Goal: Transaction & Acquisition: Purchase product/service

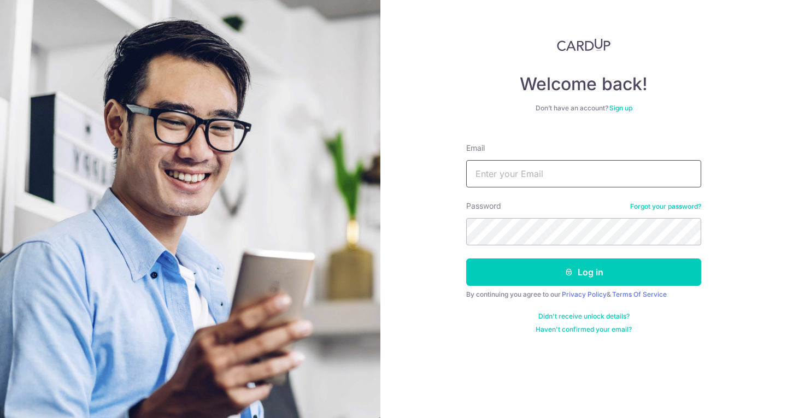
click at [562, 168] on input "Email" at bounding box center [583, 173] width 235 height 27
type input "josephyn1213@hotmail.com"
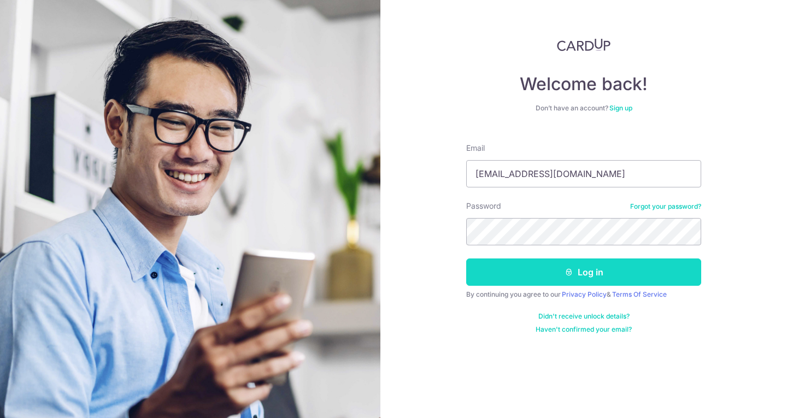
click at [534, 278] on button "Log in" at bounding box center [583, 272] width 235 height 27
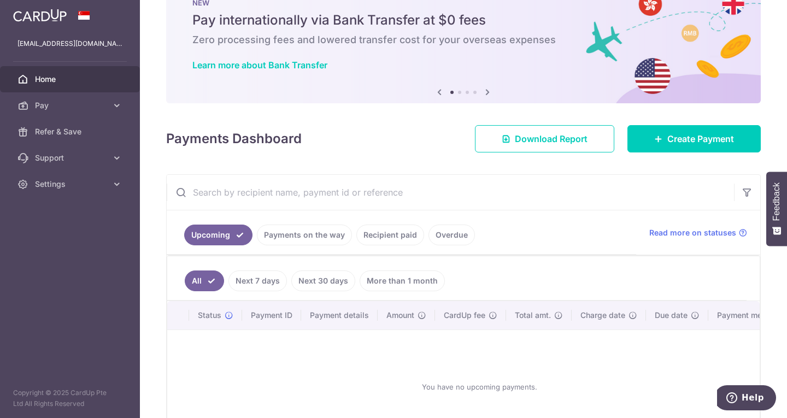
scroll to position [43, 0]
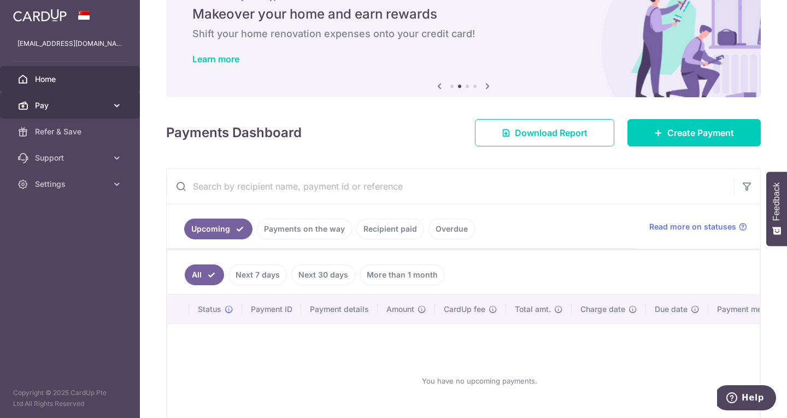
click at [115, 101] on icon at bounding box center [116, 105] width 11 height 11
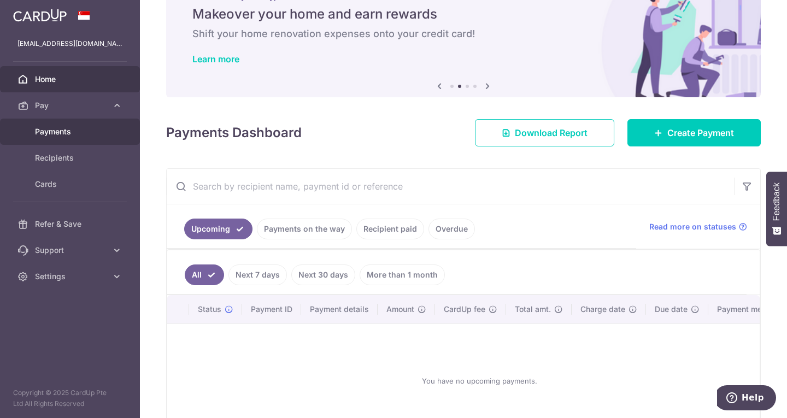
click at [91, 128] on span "Payments" at bounding box center [71, 131] width 72 height 11
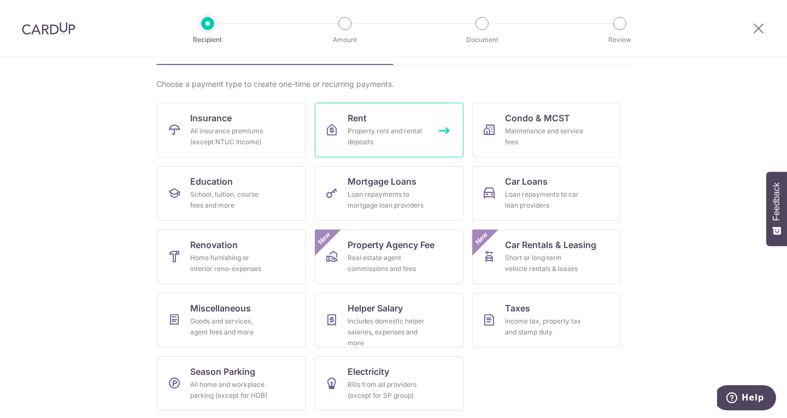
scroll to position [71, 0]
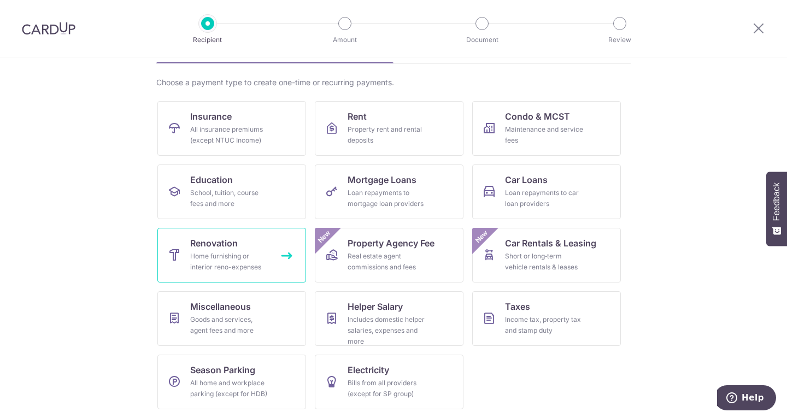
click at [218, 242] on span "Renovation" at bounding box center [214, 243] width 48 height 13
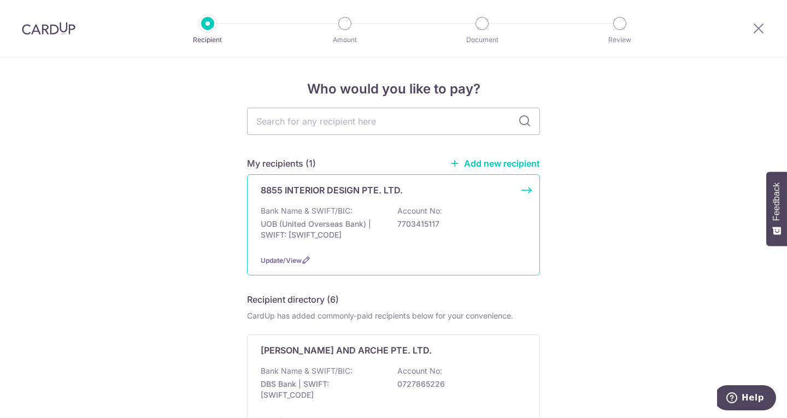
click at [469, 198] on div "8855 INTERIOR DESIGN PTE. LTD. Bank Name & SWIFT/BIC: UOB (United Overseas Bank…" at bounding box center [393, 224] width 293 height 101
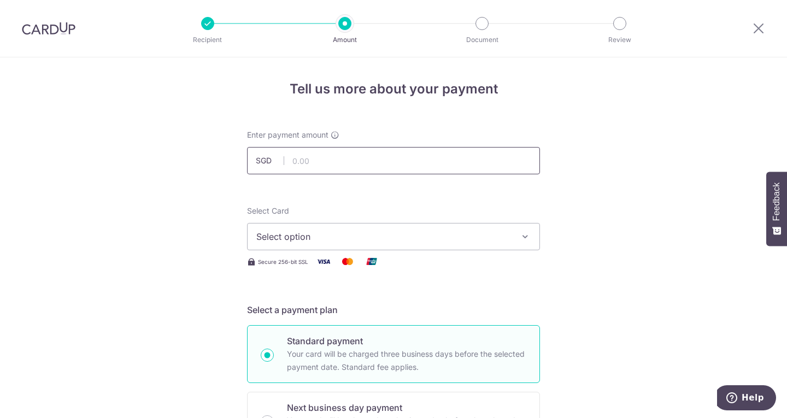
click at [346, 163] on input "text" at bounding box center [393, 160] width 293 height 27
click at [523, 237] on icon "button" at bounding box center [525, 236] width 11 height 11
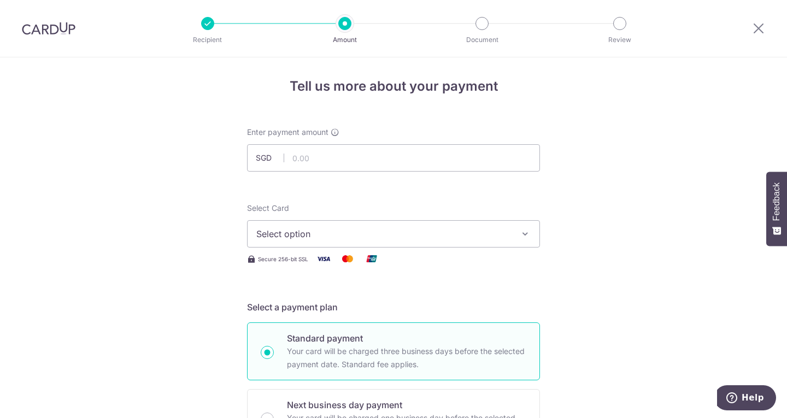
scroll to position [2, 0]
click at [326, 160] on input "text" at bounding box center [393, 158] width 293 height 27
type input "14,000.00"
click at [391, 233] on span "Select option" at bounding box center [383, 234] width 255 height 13
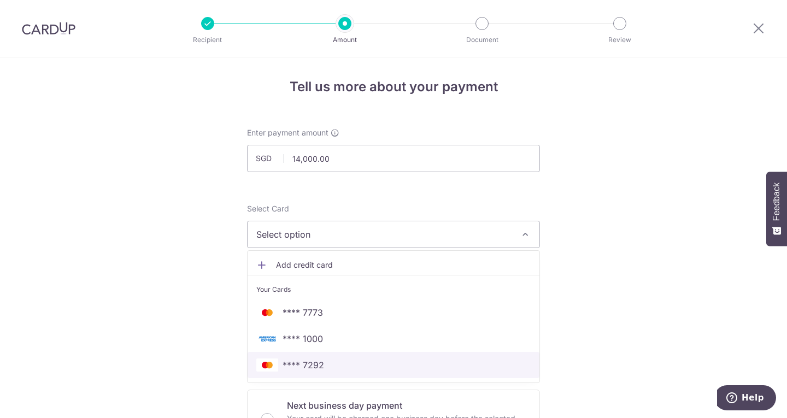
click at [360, 369] on span "**** 7292" at bounding box center [393, 365] width 274 height 13
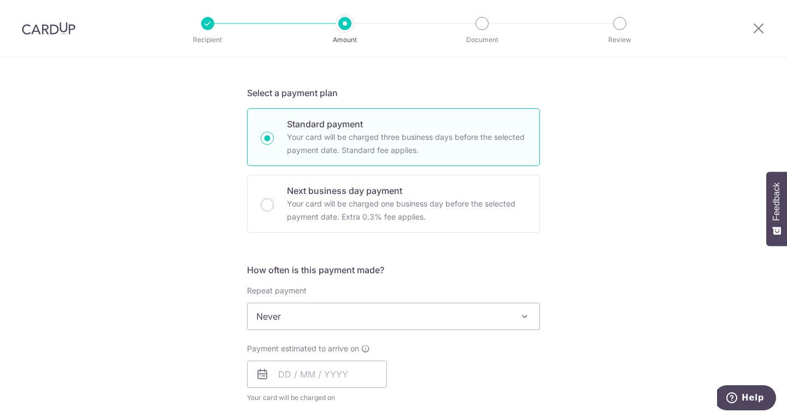
scroll to position [281, 0]
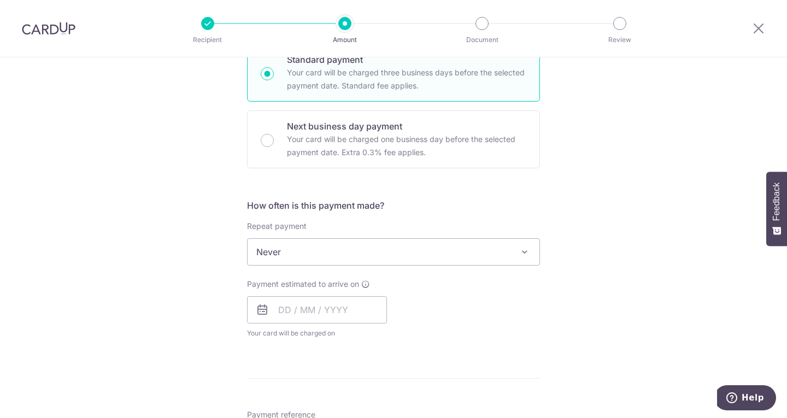
click at [460, 246] on span "Never" at bounding box center [394, 252] width 292 height 26
click at [593, 260] on div "Tell us more about your payment Enter payment amount SGD 14,000.00 14000.00 Sel…" at bounding box center [393, 307] width 787 height 1062
click at [365, 318] on input "text" at bounding box center [317, 309] width 140 height 27
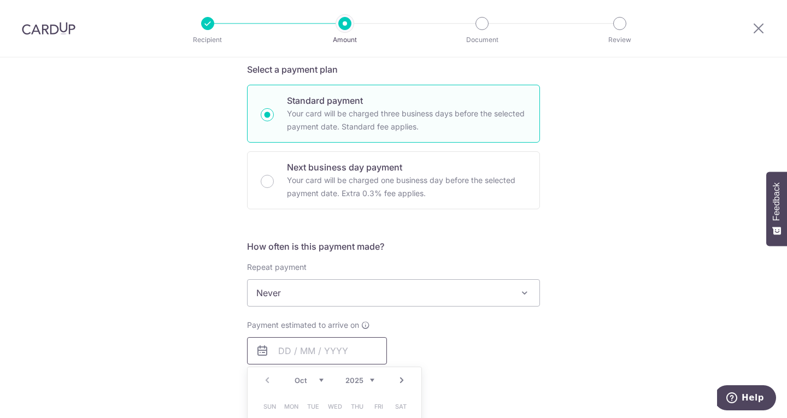
scroll to position [225, 0]
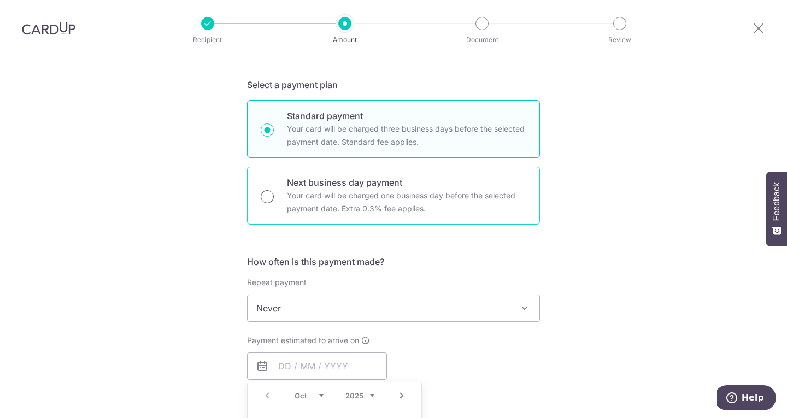
click at [268, 195] on input "Next business day payment Your card will be charged one business day before the…" at bounding box center [267, 196] width 13 height 13
radio input "true"
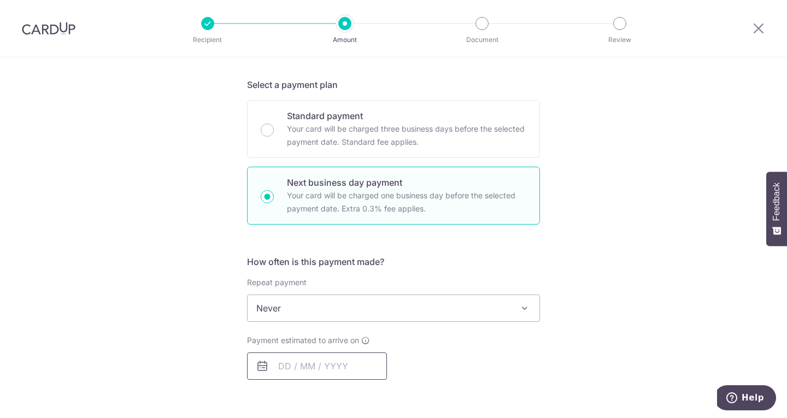
click at [336, 369] on input "text" at bounding box center [317, 366] width 140 height 27
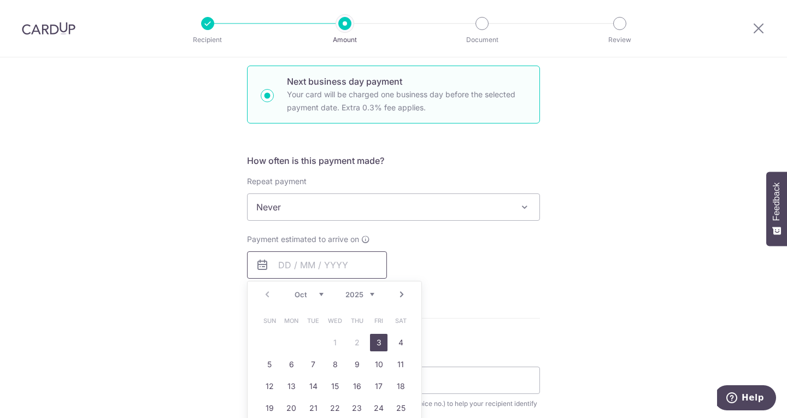
scroll to position [327, 0]
drag, startPoint x: 379, startPoint y: 344, endPoint x: 495, endPoint y: 289, distance: 129.1
click at [379, 344] on link "3" at bounding box center [378, 341] width 17 height 17
type input "[DATE]"
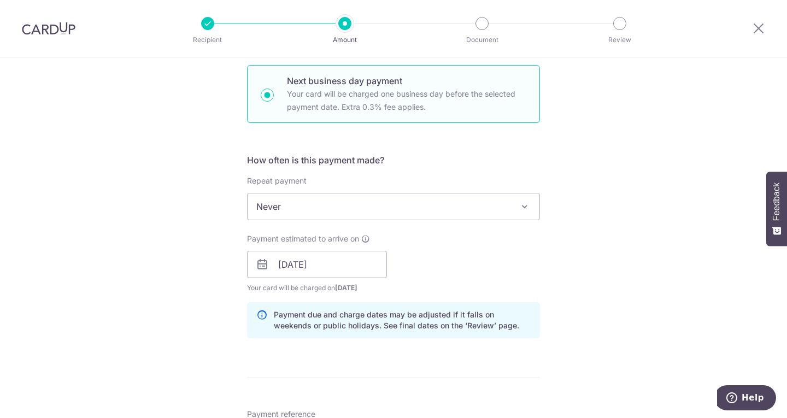
click at [545, 261] on div "Tell us more about your payment Enter payment amount SGD 14,000.00 14000.00 Sel…" at bounding box center [393, 311] width 787 height 1160
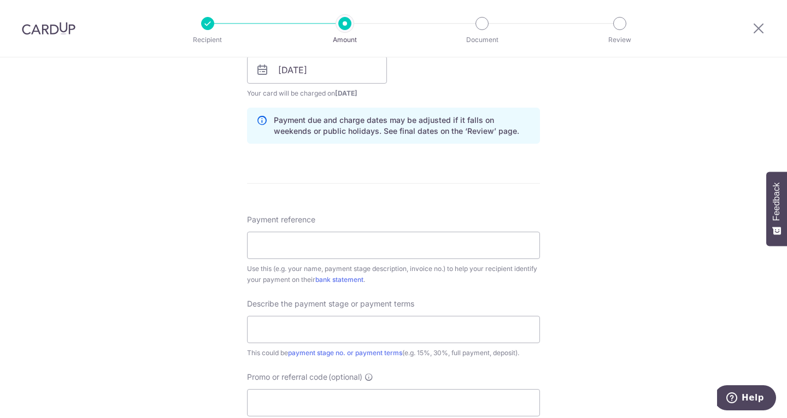
scroll to position [522, 0]
click at [396, 248] on input "Payment reference" at bounding box center [393, 244] width 293 height 27
type input "[STREET_ADDRESS]"
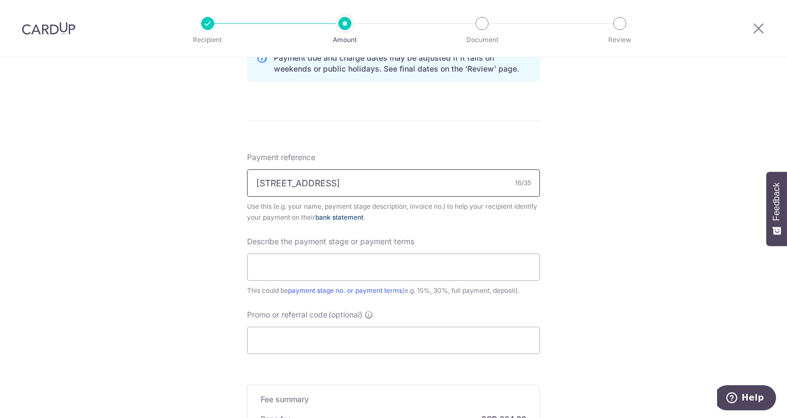
scroll to position [590, 0]
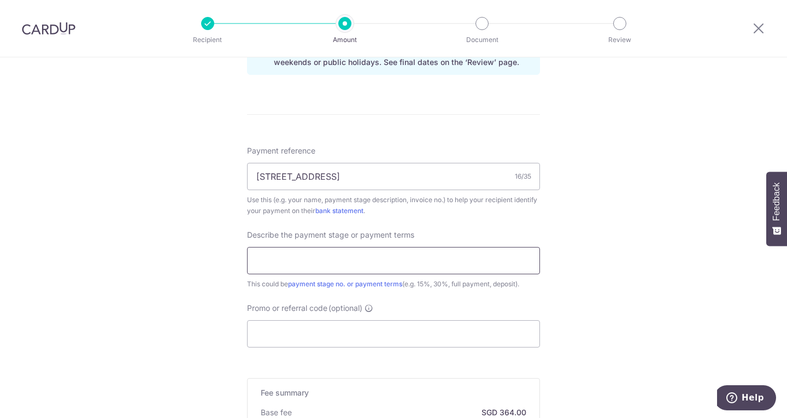
click at [347, 263] on input "text" at bounding box center [393, 260] width 293 height 27
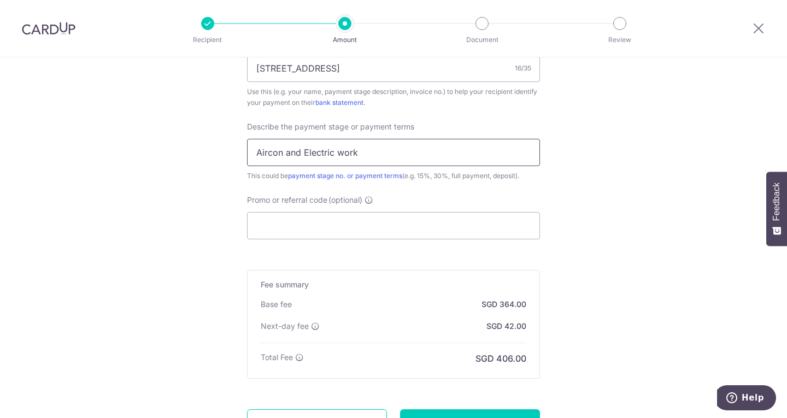
scroll to position [791, 0]
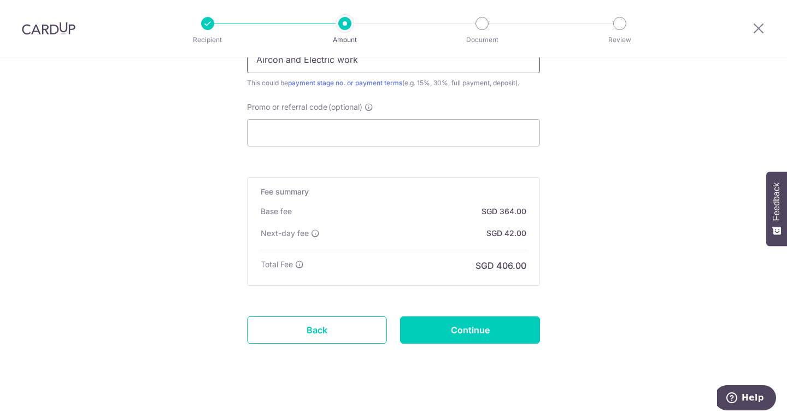
type input "Aircon and Electric work"
click at [293, 136] on input "Promo or referral code (optional)" at bounding box center [393, 132] width 293 height 27
paste input "RENO25ONE"
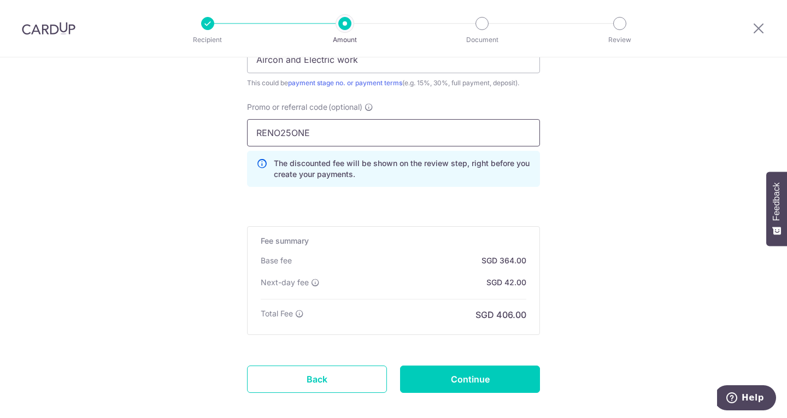
type input "RENO25ONE"
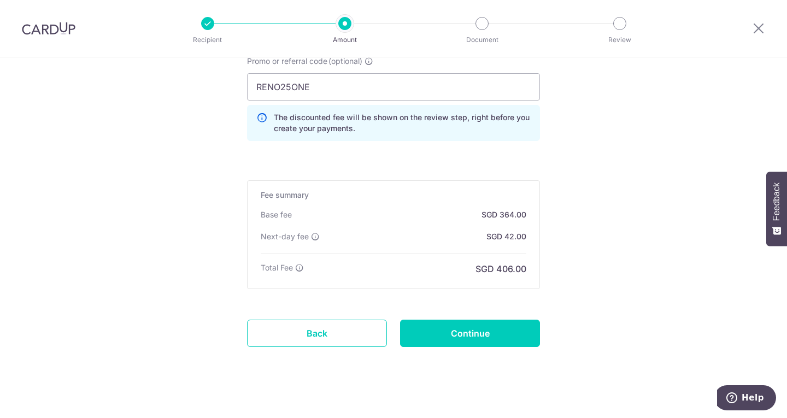
scroll to position [846, 0]
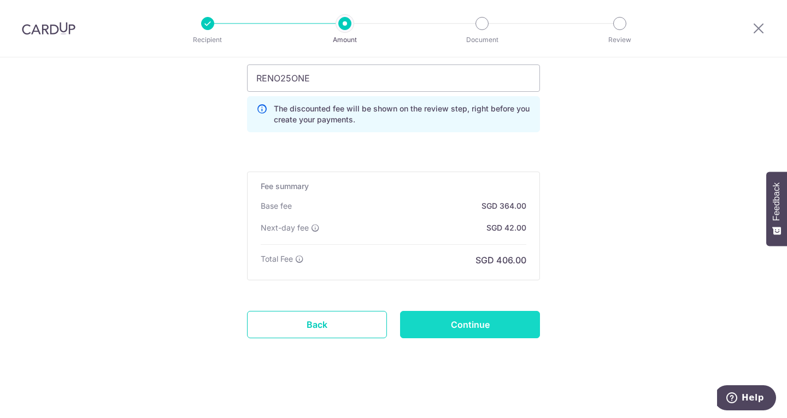
click at [421, 331] on input "Continue" at bounding box center [470, 324] width 140 height 27
